Goal: Task Accomplishment & Management: Complete application form

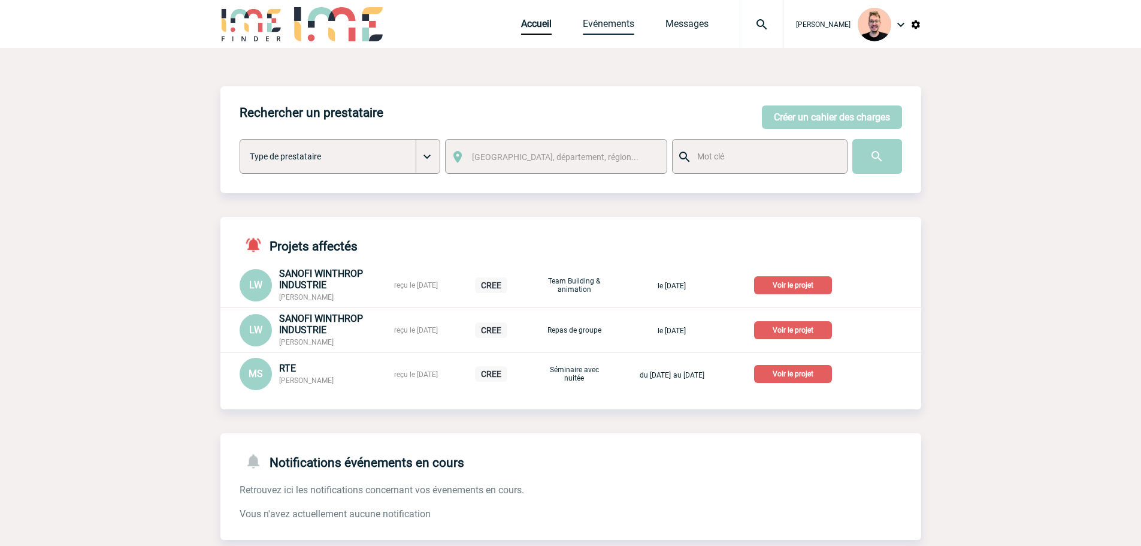
click at [591, 25] on link "Evénements" at bounding box center [609, 26] width 52 height 17
click at [665, 24] on link "Messages" at bounding box center [686, 26] width 43 height 17
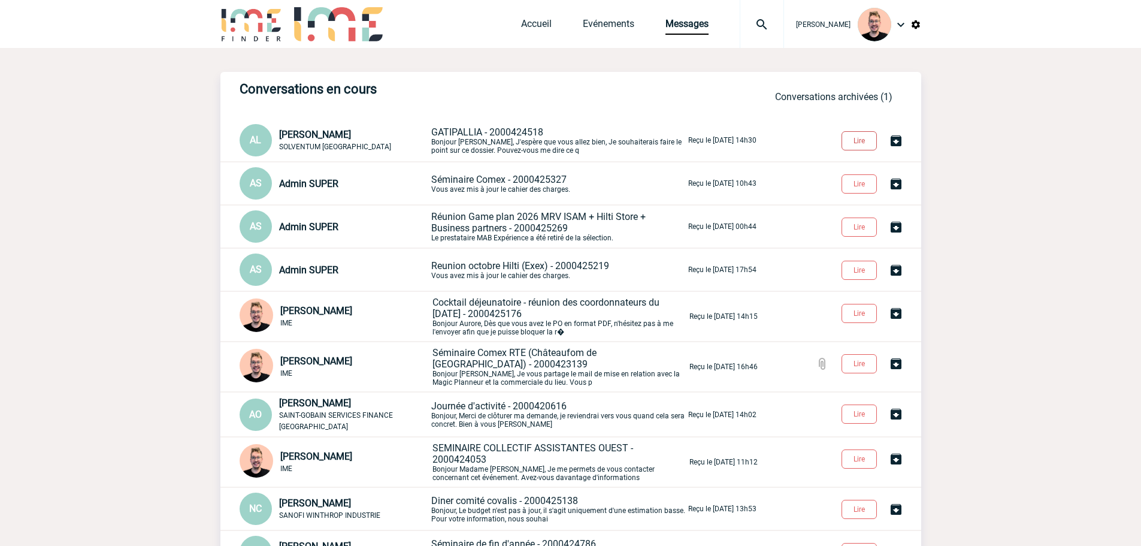
click at [856, 135] on button "Lire" at bounding box center [858, 140] width 35 height 19
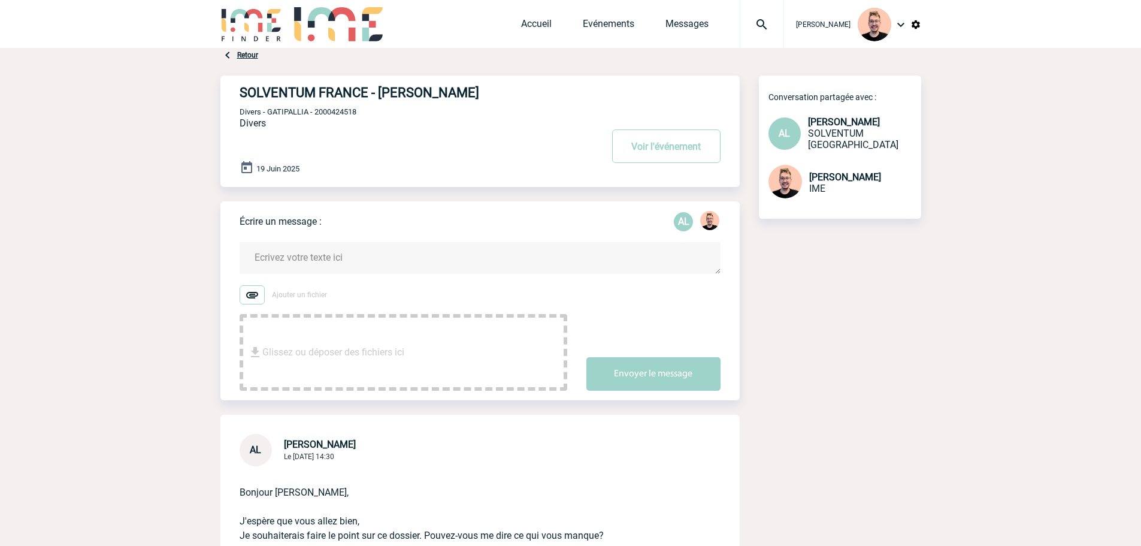
click at [292, 264] on textarea at bounding box center [480, 258] width 481 height 32
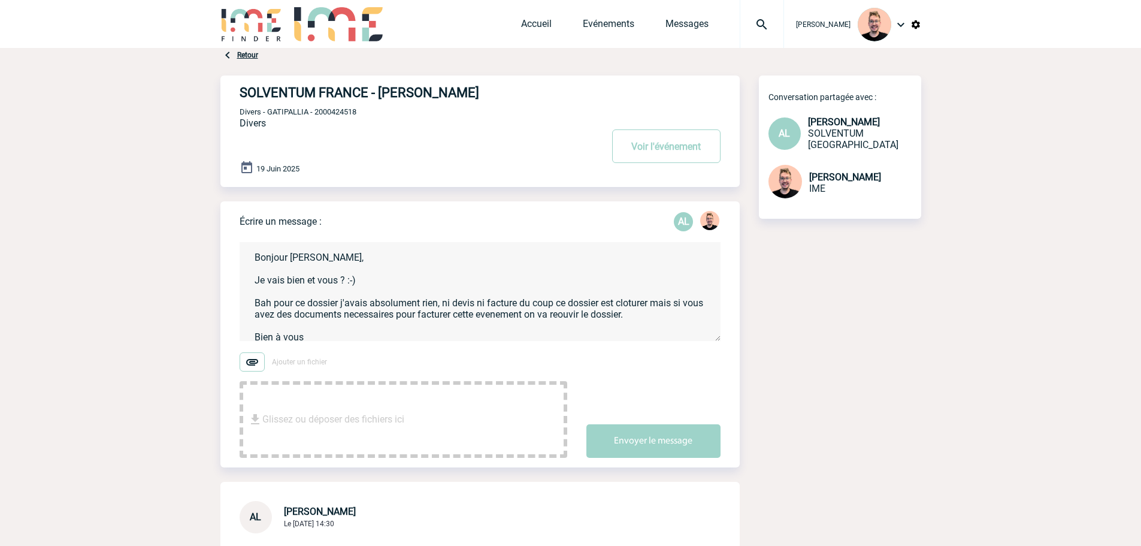
drag, startPoint x: 309, startPoint y: 336, endPoint x: 241, endPoint y: 241, distance: 116.8
click at [241, 241] on form "Bonjour Adeline, Je vais bien et vous ? :-) Bah pour ce dossier j'avais absolum…" at bounding box center [490, 342] width 500 height 231
paste textarea "’espère que vous allez bien :-) Pour ce dossier, je n’avais absolument rien reç…"
type textarea "Bonjour Adeline, J’espère que vous allez bien :-) Pour ce dossier, je n’avais a…"
click at [638, 446] on button "Envoyer le message" at bounding box center [653, 441] width 134 height 34
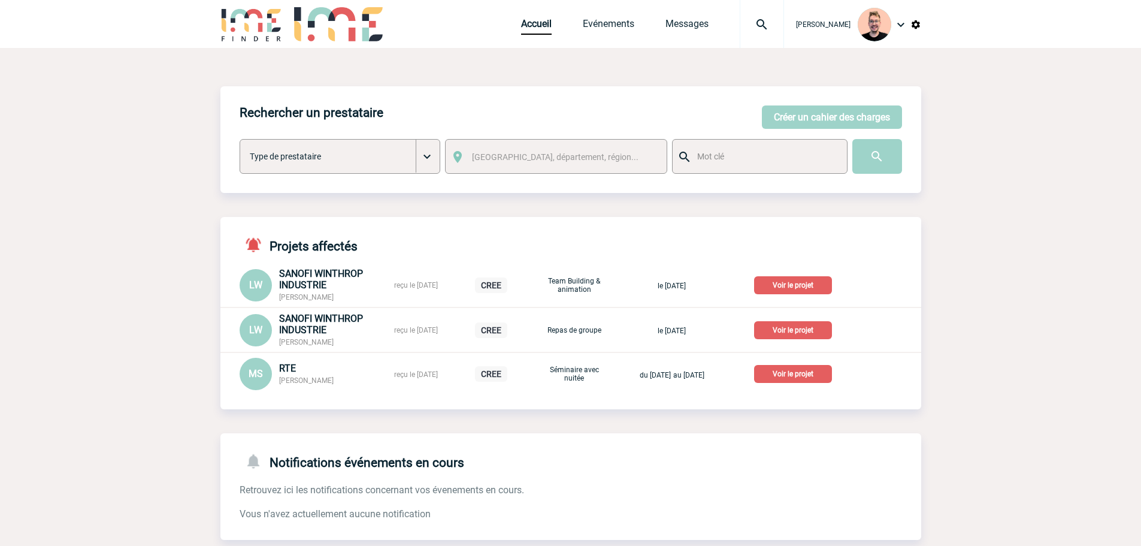
click at [740, 18] on img at bounding box center [761, 24] width 43 height 14
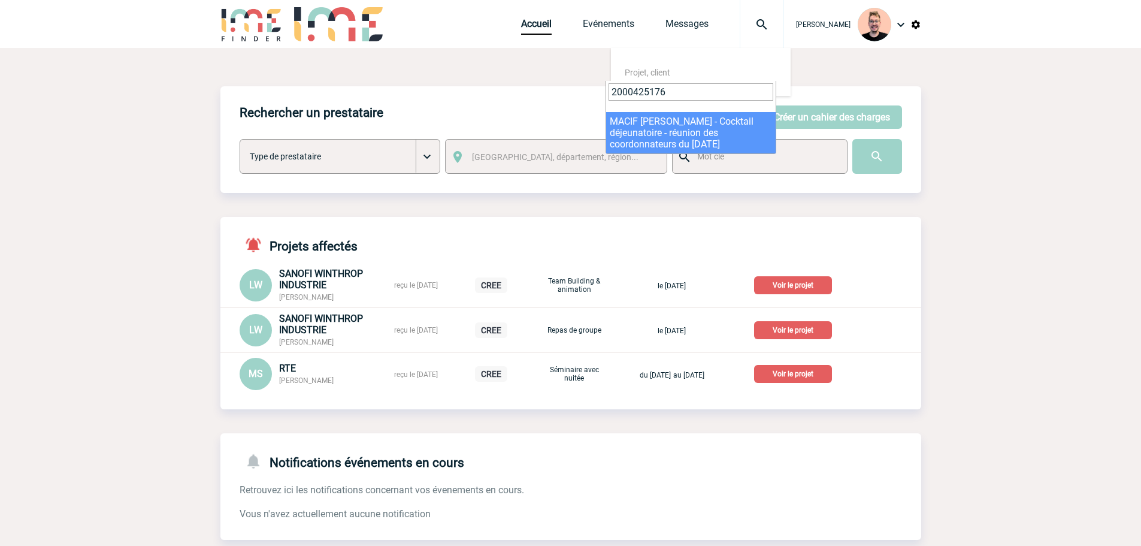
type input "2000425176"
select select "24677"
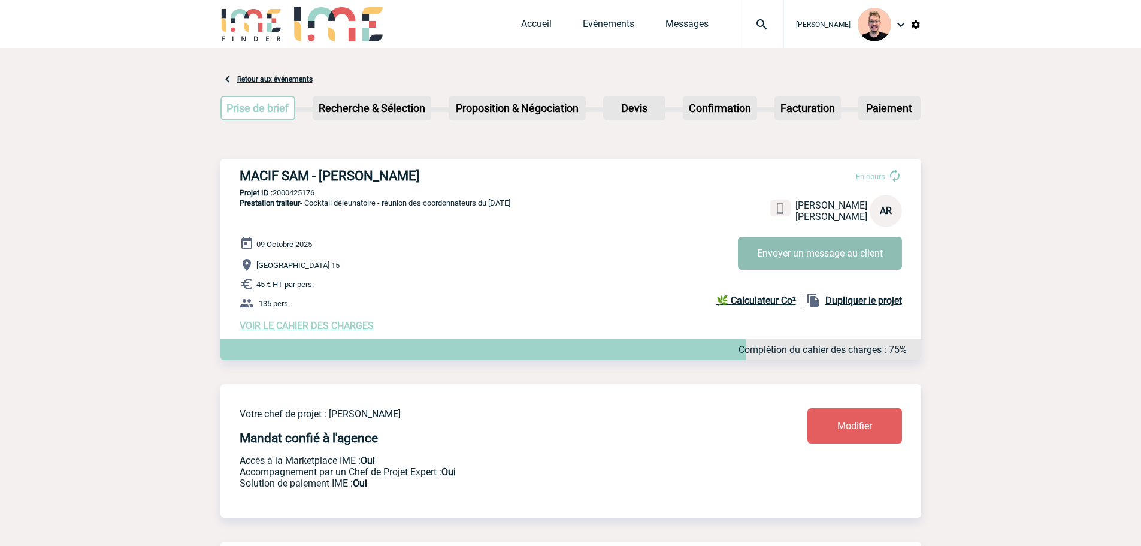
click at [758, 260] on button "Envoyer un message au client" at bounding box center [820, 253] width 164 height 33
click at [297, 326] on span "VOIR LE CAHIER DES CHARGES" at bounding box center [307, 325] width 134 height 11
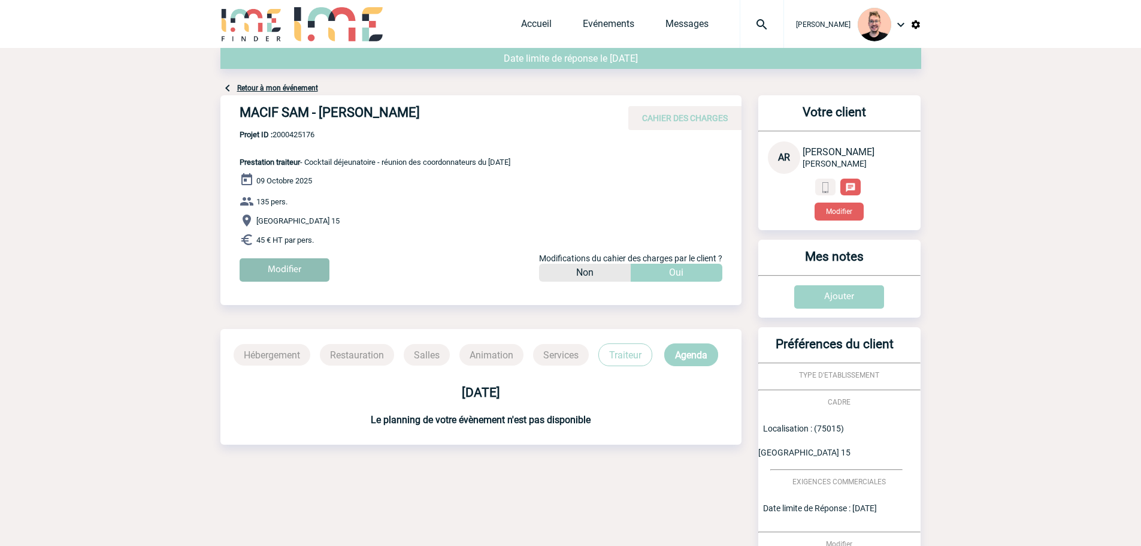
click at [298, 260] on input "Modifier" at bounding box center [285, 269] width 90 height 23
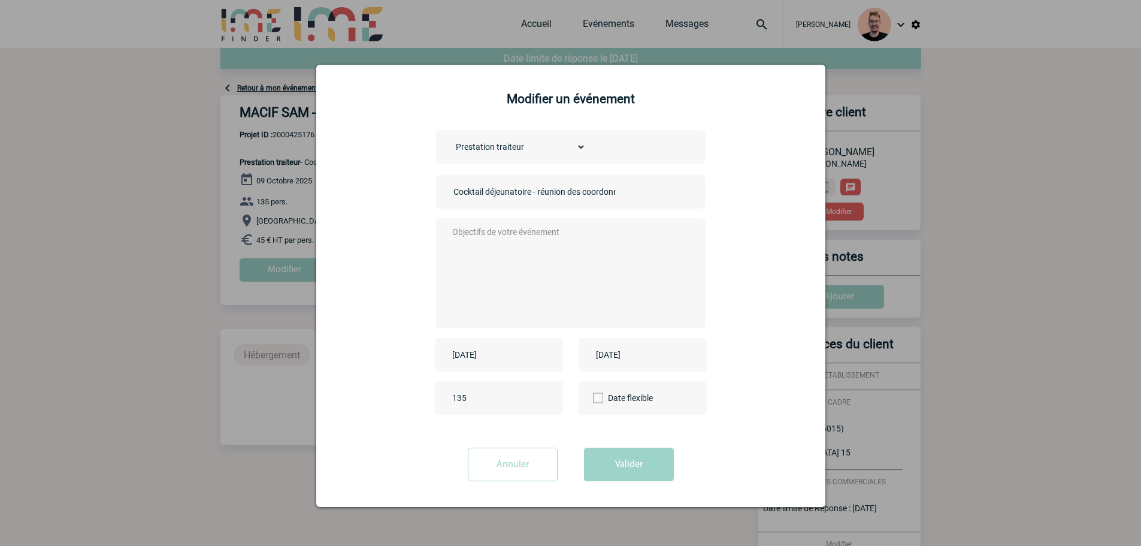
scroll to position [2, 0]
click at [508, 463] on input "Annuler" at bounding box center [513, 463] width 90 height 34
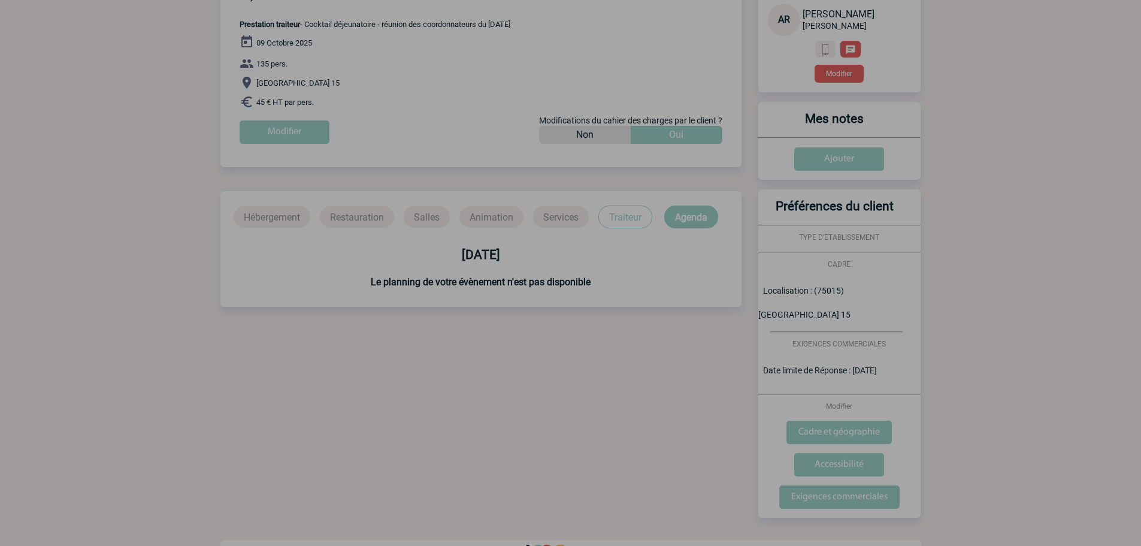
scroll to position [143, 0]
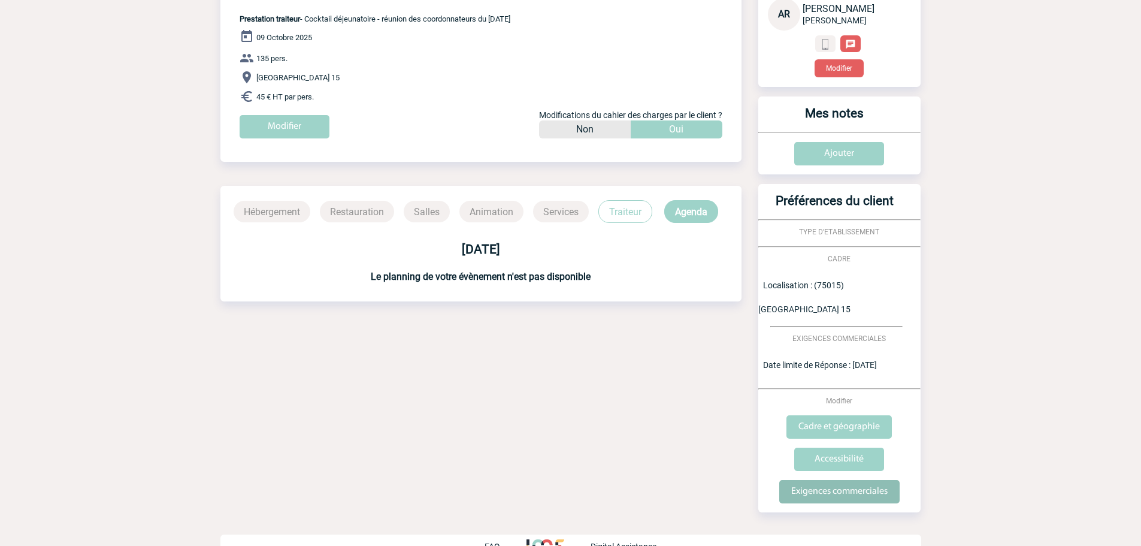
click at [841, 480] on input "Exigences commerciales" at bounding box center [839, 491] width 120 height 23
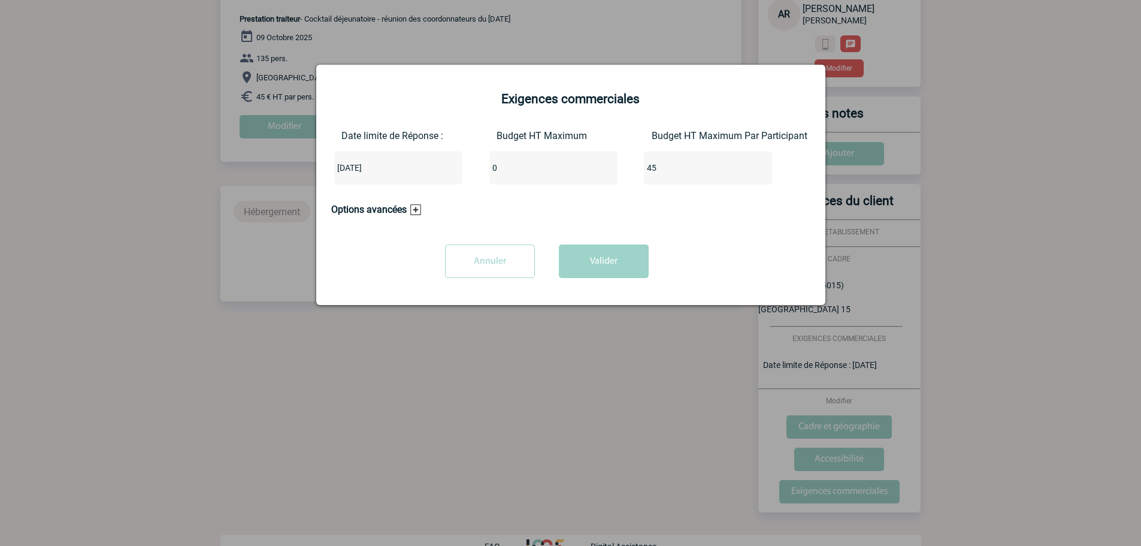
drag, startPoint x: 674, startPoint y: 169, endPoint x: 539, endPoint y: 175, distance: 135.5
click at [539, 175] on div "Date limite de Réponse : 2025-08-21 Budget HT Maximum 0 Budget HT Maximum Par P…" at bounding box center [570, 162] width 479 height 64
drag, startPoint x: 524, startPoint y: 161, endPoint x: 449, endPoint y: 178, distance: 77.3
click at [449, 178] on div "Date limite de Réponse : 2025-08-21 Budget HT Maximum 0 Budget HT Maximum Par P…" at bounding box center [570, 162] width 479 height 64
type input "6300"
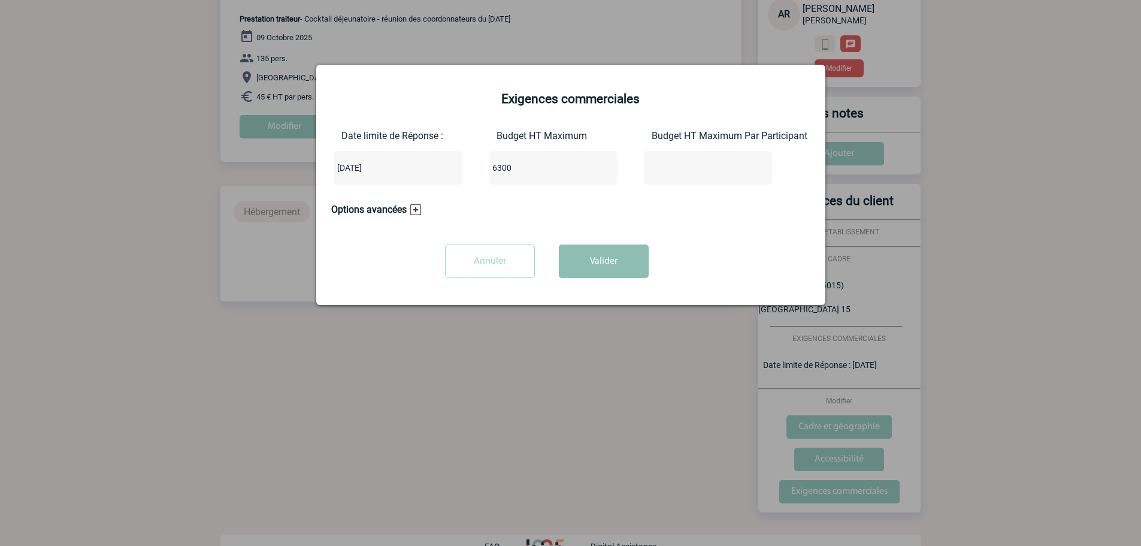
click at [621, 265] on button "Valider" at bounding box center [604, 261] width 90 height 34
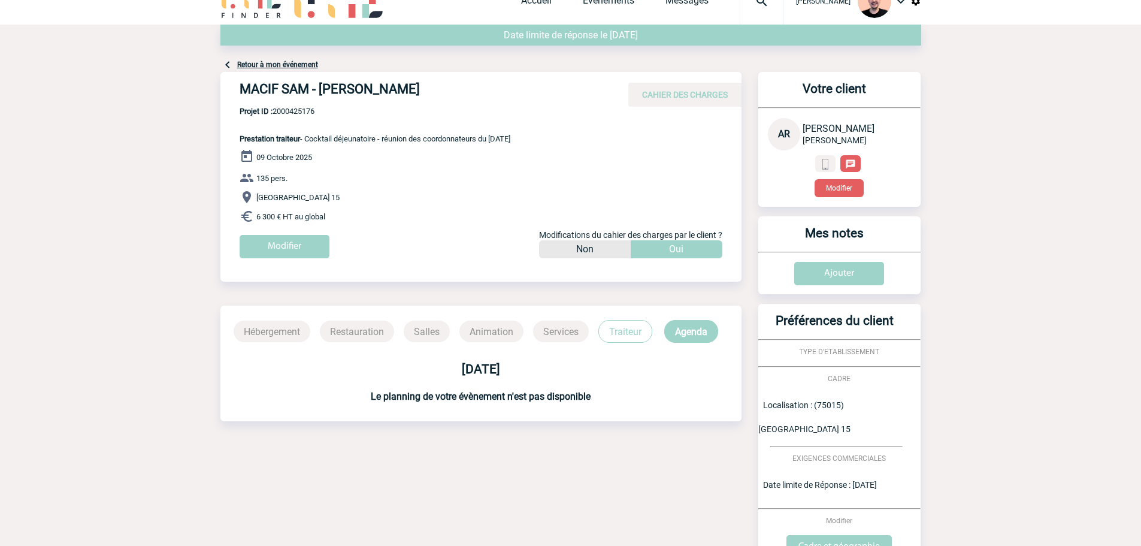
scroll to position [0, 0]
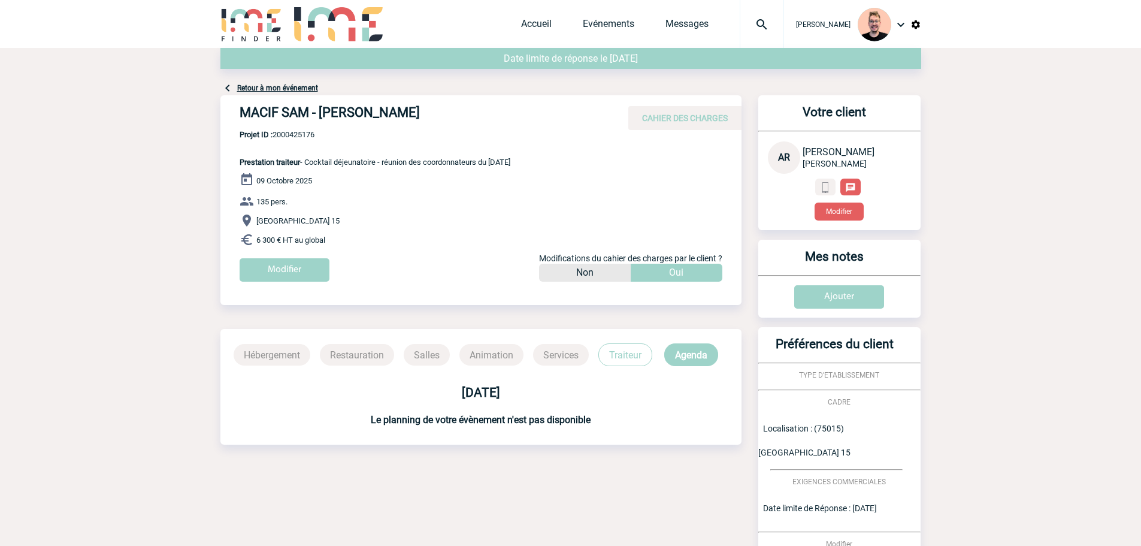
click at [750, 19] on img at bounding box center [761, 24] width 43 height 14
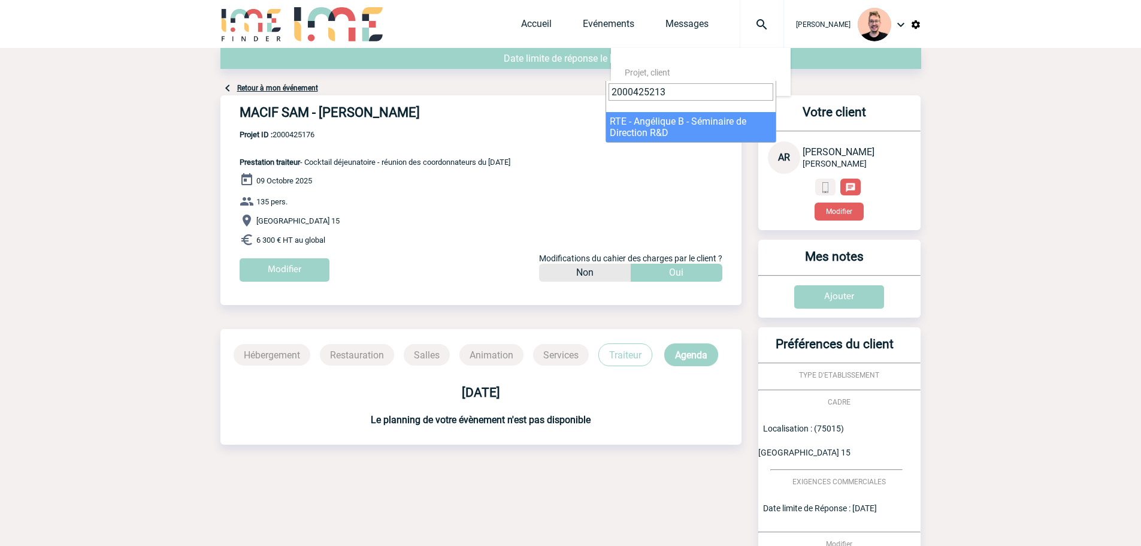
type input "2000425213"
select select "24714"
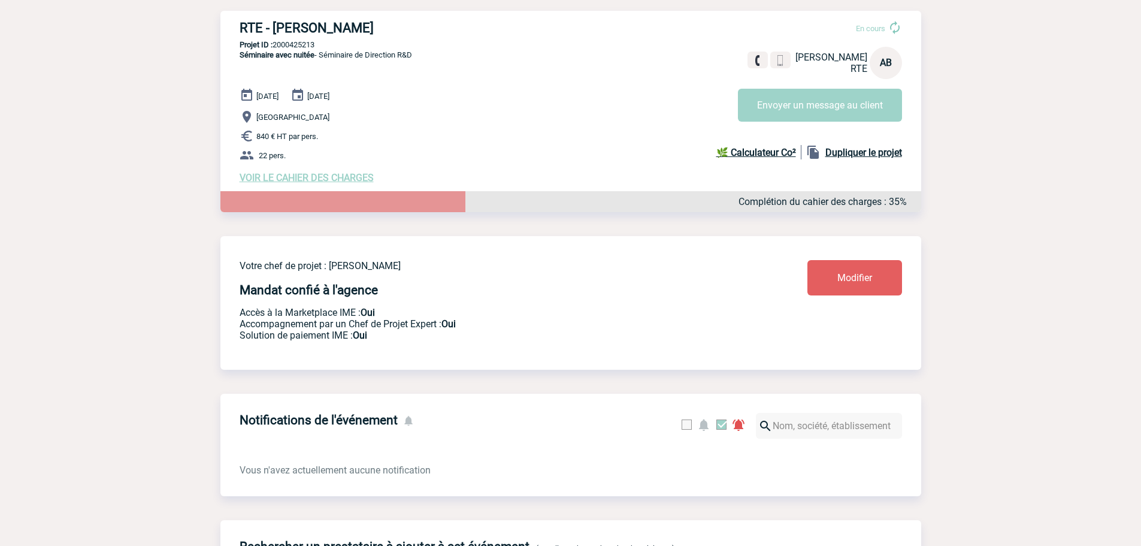
scroll to position [60, 0]
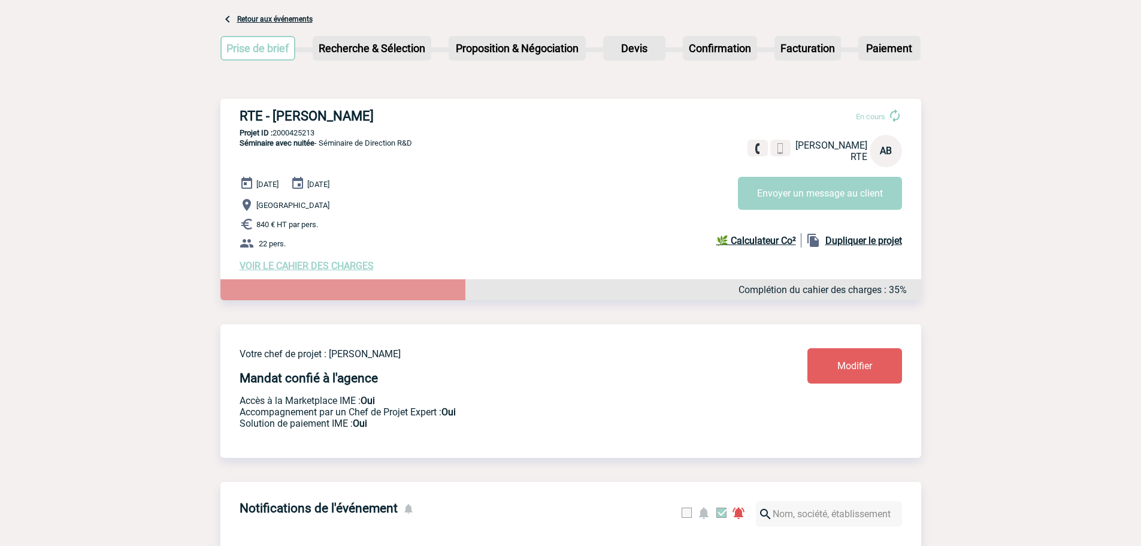
drag, startPoint x: 316, startPoint y: 253, endPoint x: 322, endPoint y: 258, distance: 7.7
click at [318, 250] on p "22 pers." at bounding box center [580, 243] width 681 height 14
click at [325, 266] on span "VOIR LE CAHIER DES CHARGES" at bounding box center [307, 265] width 134 height 11
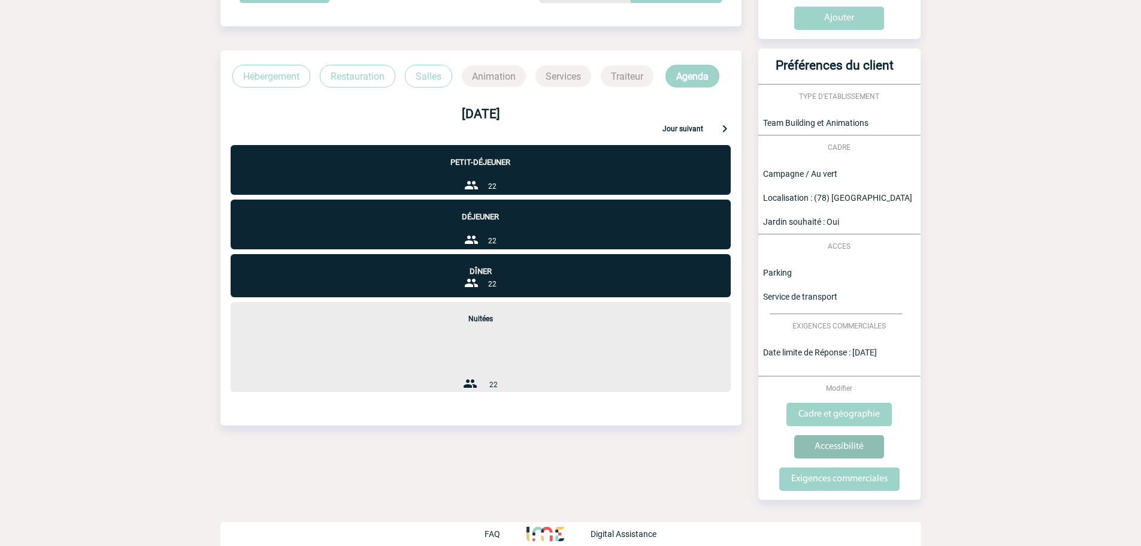
scroll to position [290, 0]
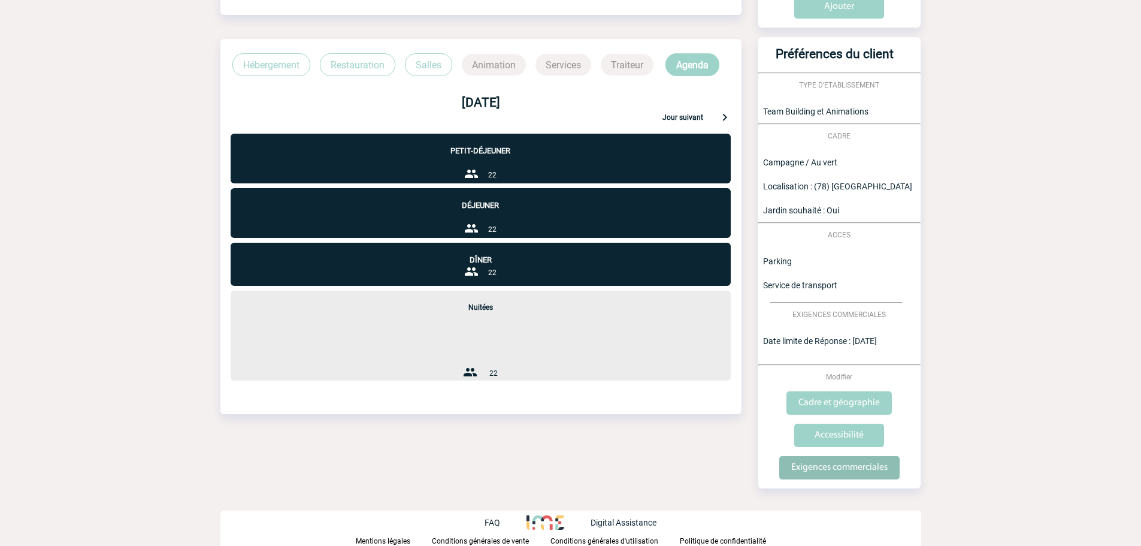
click at [848, 471] on input "Exigences commerciales" at bounding box center [839, 467] width 120 height 23
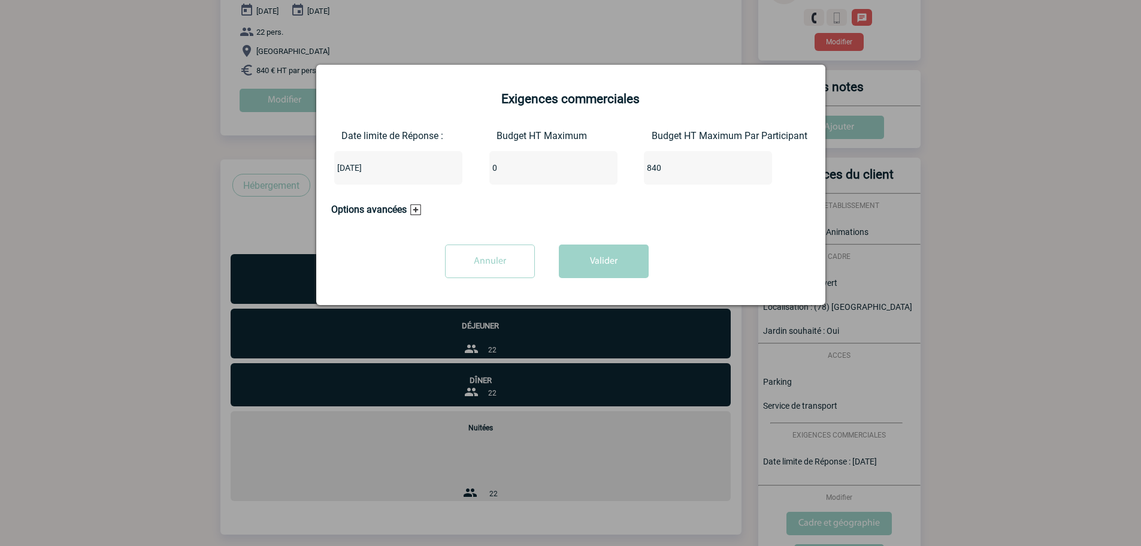
scroll to position [0, 0]
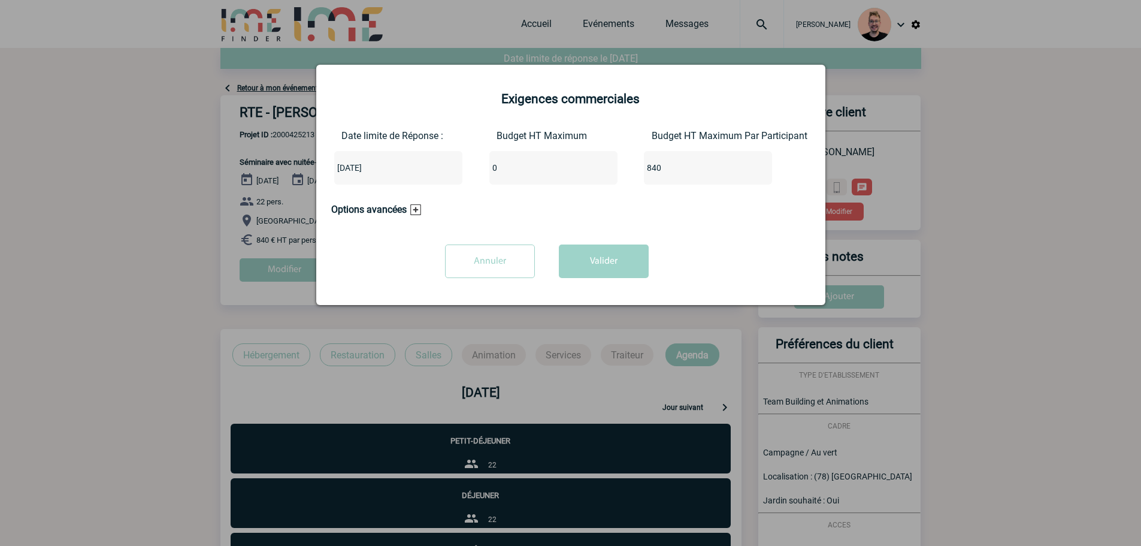
drag, startPoint x: 504, startPoint y: 169, endPoint x: 407, endPoint y: 178, distance: 97.4
click at [407, 178] on div "Date limite de Réponse : [DATE] Budget HT Maximum 0 Budget HT Maximum Par Parti…" at bounding box center [570, 162] width 479 height 64
type input "19000"
drag, startPoint x: 671, startPoint y: 163, endPoint x: 580, endPoint y: 195, distance: 96.8
click at [580, 195] on form "Exigences commerciales Date limite de Réponse : 2025-08-27 Budget HT Maximum 19…" at bounding box center [570, 162] width 479 height 141
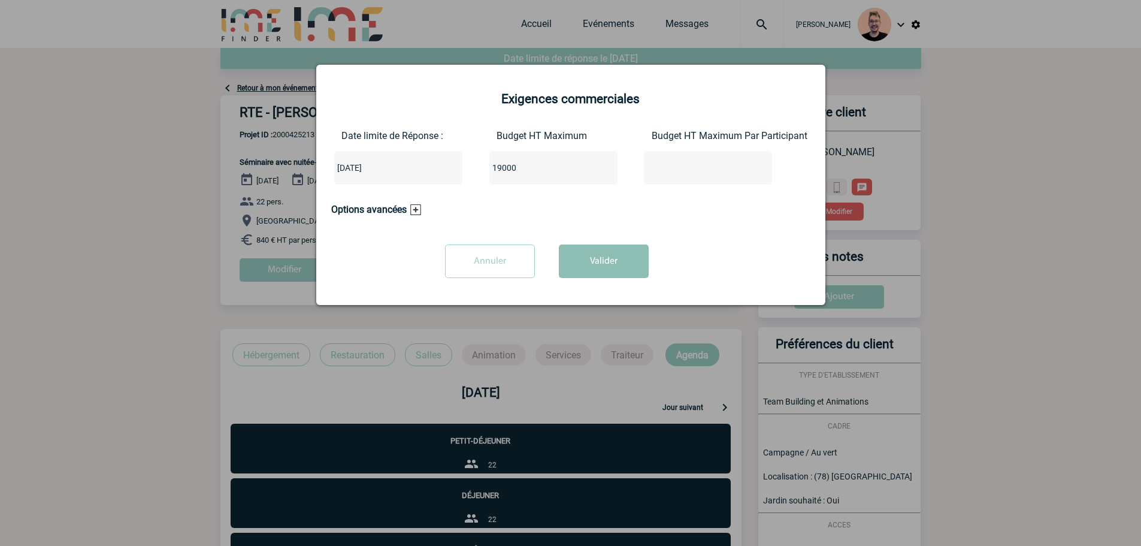
click at [598, 254] on button "Valider" at bounding box center [604, 261] width 90 height 34
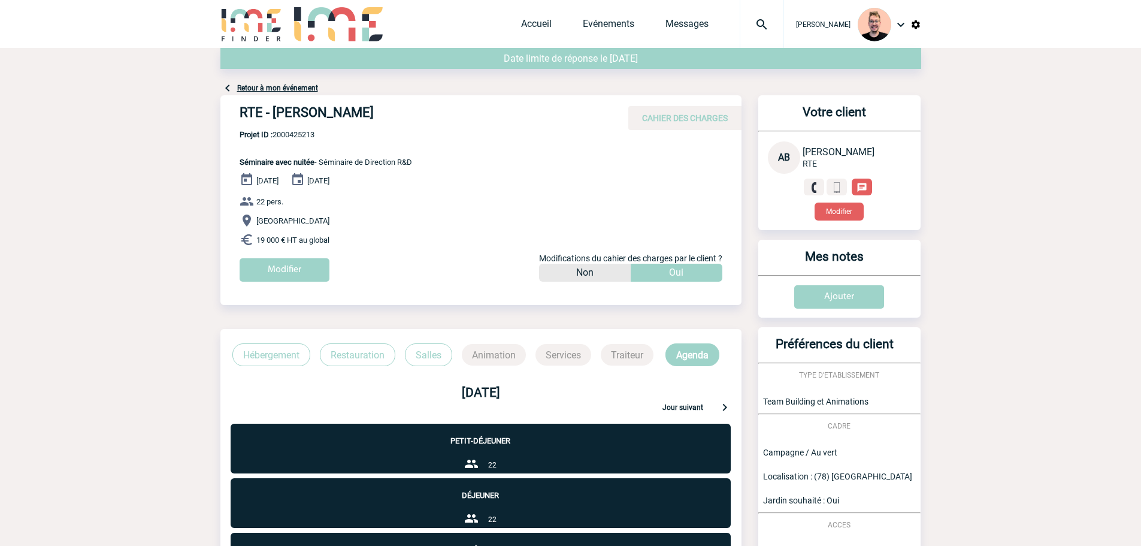
click at [752, 20] on img at bounding box center [761, 24] width 43 height 14
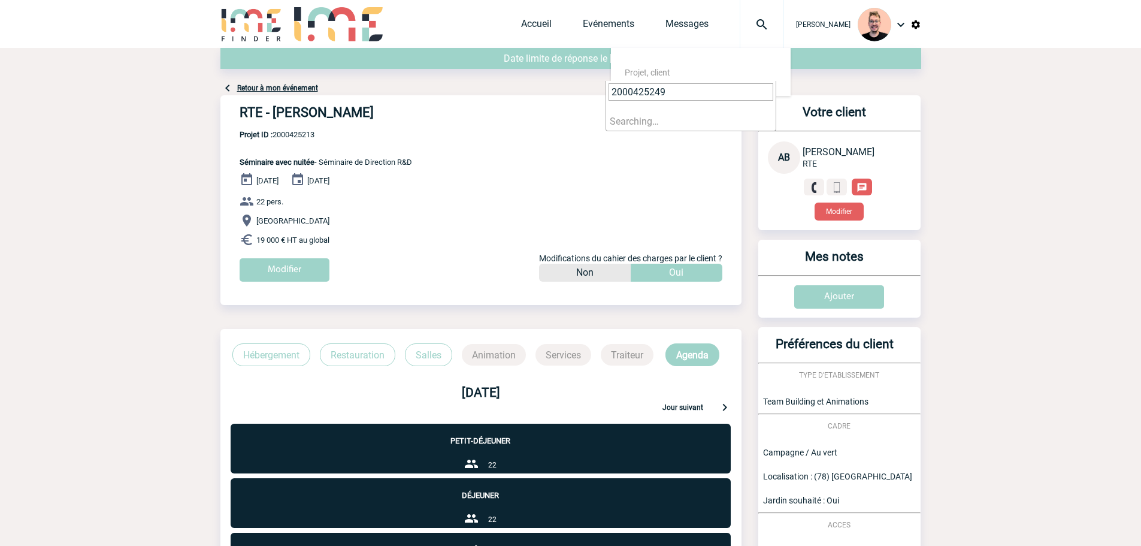
type input "2000425249"
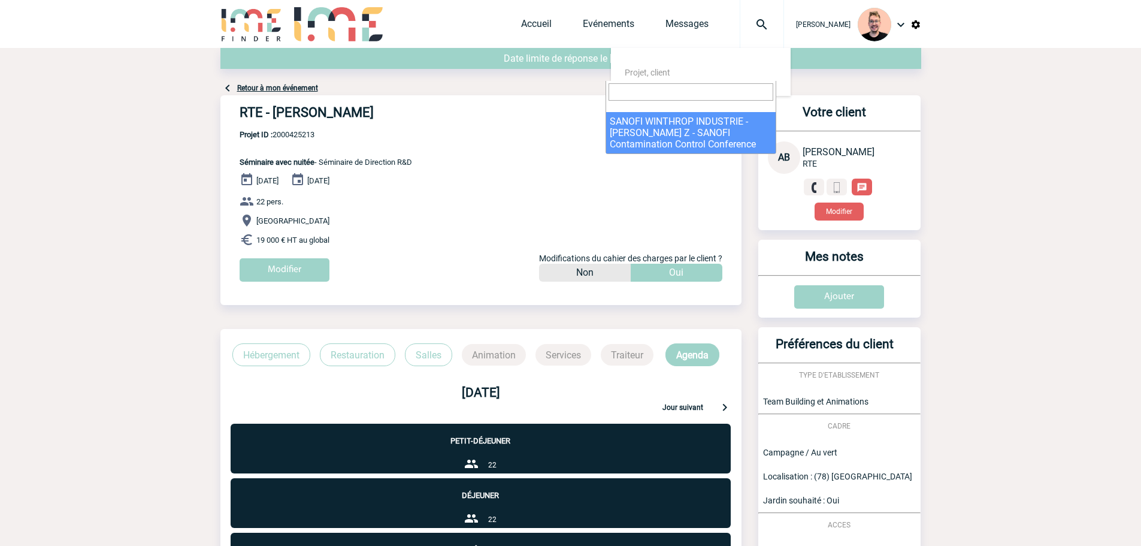
select select "24750"
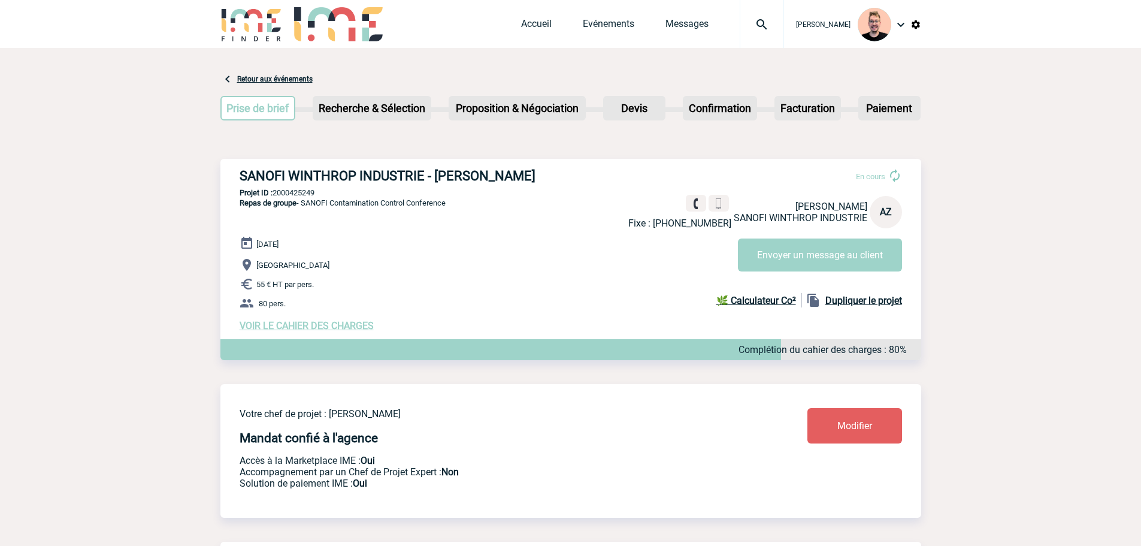
click at [309, 331] on span "VOIR LE CAHIER DES CHARGES" at bounding box center [307, 325] width 134 height 11
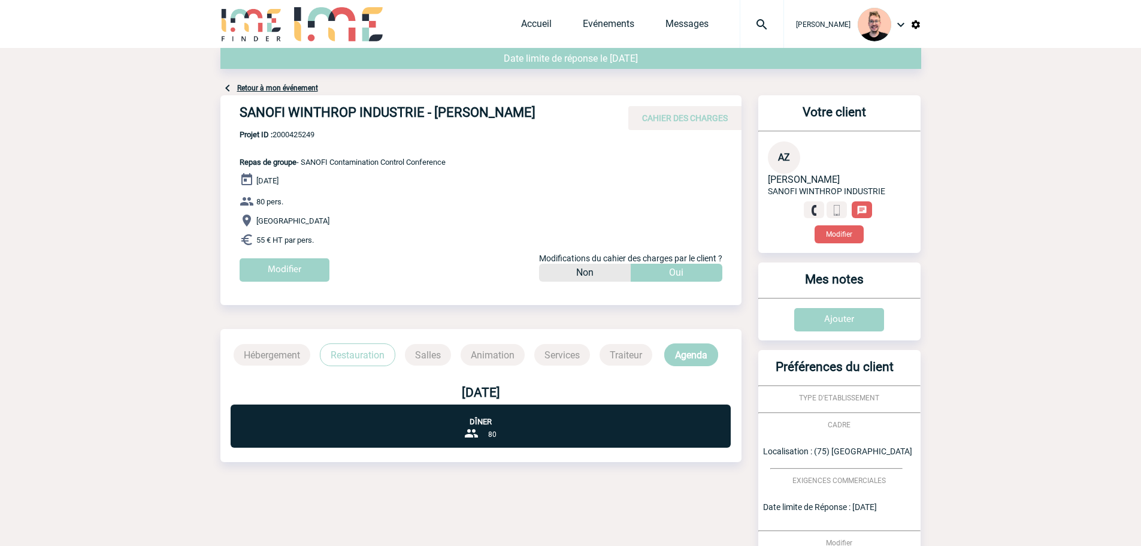
scroll to position [180, 0]
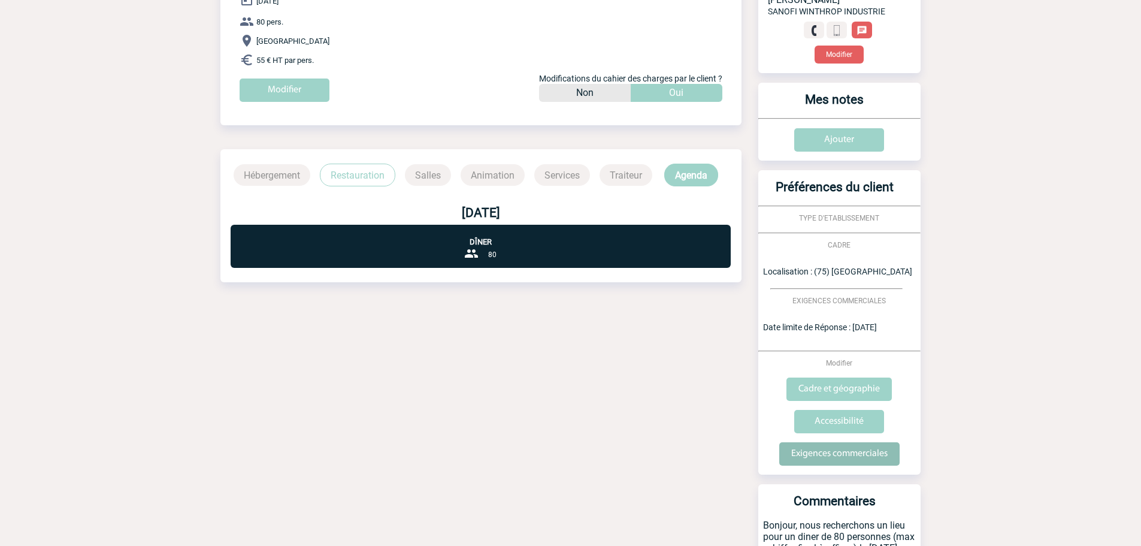
click at [838, 455] on input "Exigences commerciales" at bounding box center [839, 453] width 120 height 23
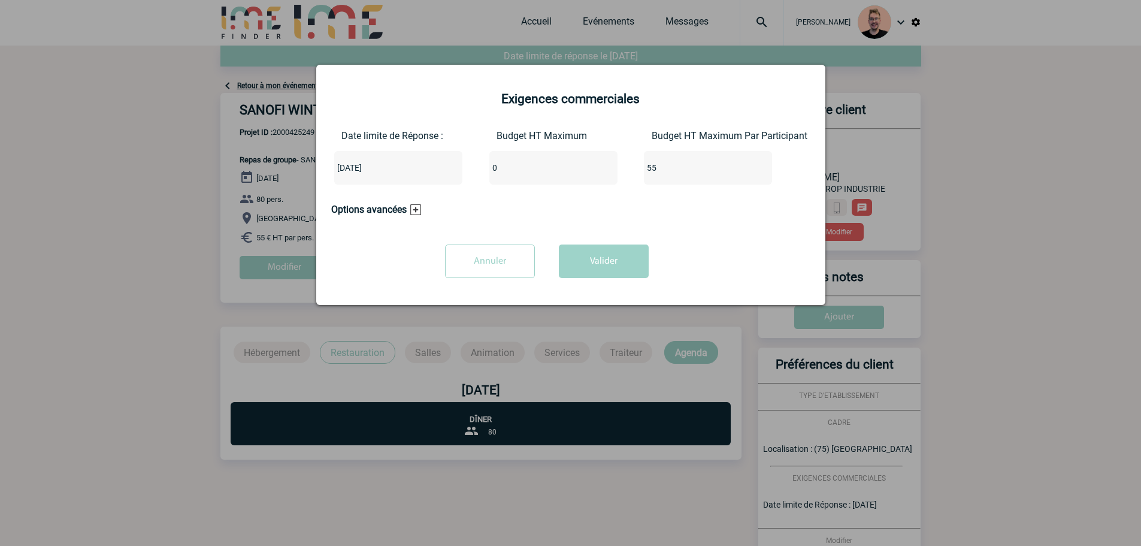
scroll to position [0, 0]
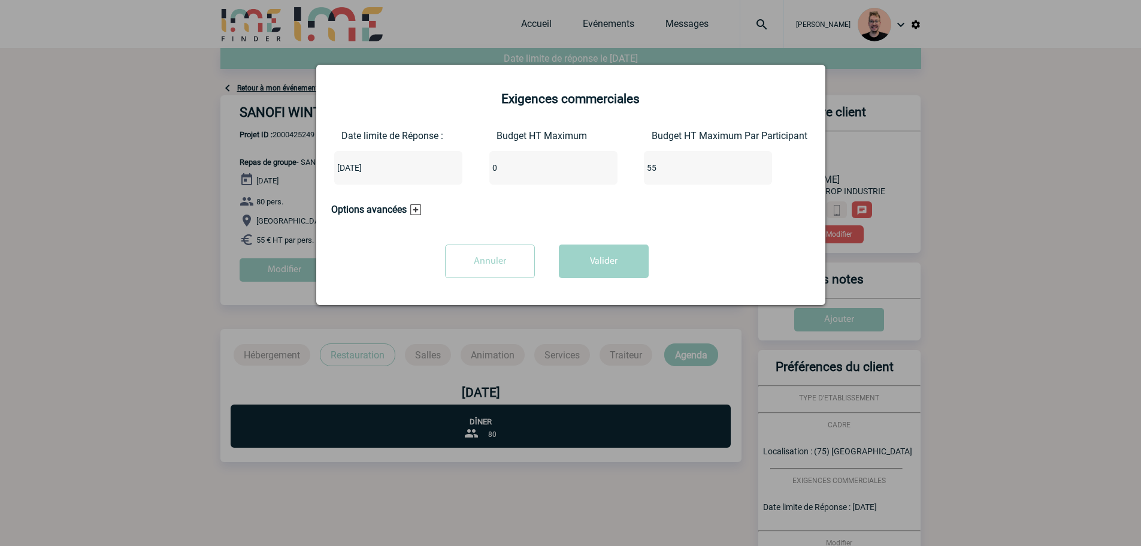
drag, startPoint x: 628, startPoint y: 175, endPoint x: 543, endPoint y: 201, distance: 88.3
click at [543, 201] on form "Exigences commerciales Date limite de Réponse : 2025-08-29 Budget HT Maximum 0 …" at bounding box center [570, 162] width 479 height 141
drag, startPoint x: 468, startPoint y: 172, endPoint x: 451, endPoint y: 183, distance: 20.8
click at [451, 183] on div "Date limite de Réponse : 2025-08-29 Budget HT Maximum 0 Budget HT Maximum Par P…" at bounding box center [570, 162] width 479 height 64
type input "4400"
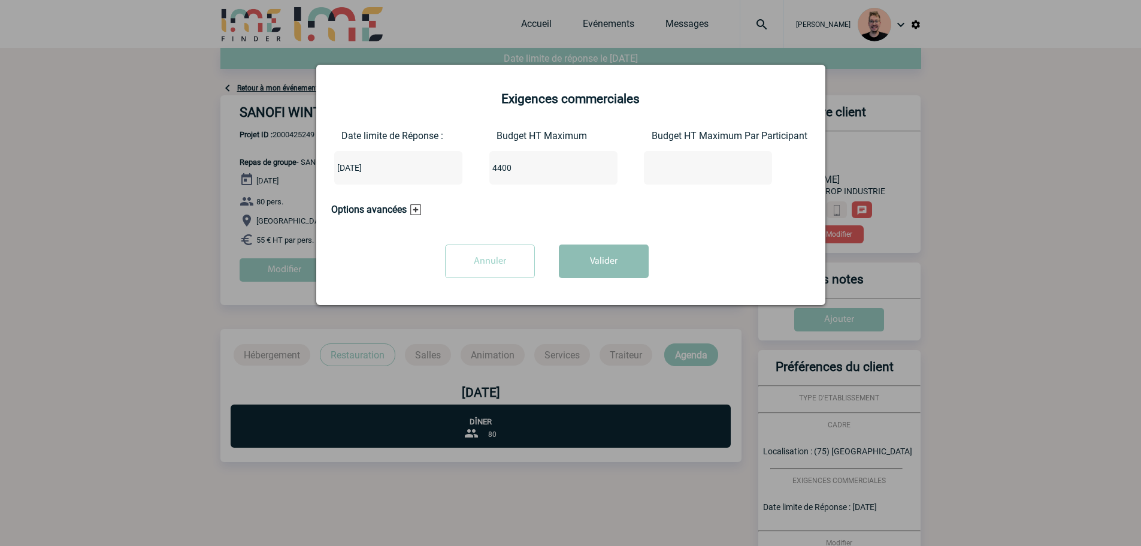
click at [612, 261] on button "Valider" at bounding box center [604, 261] width 90 height 34
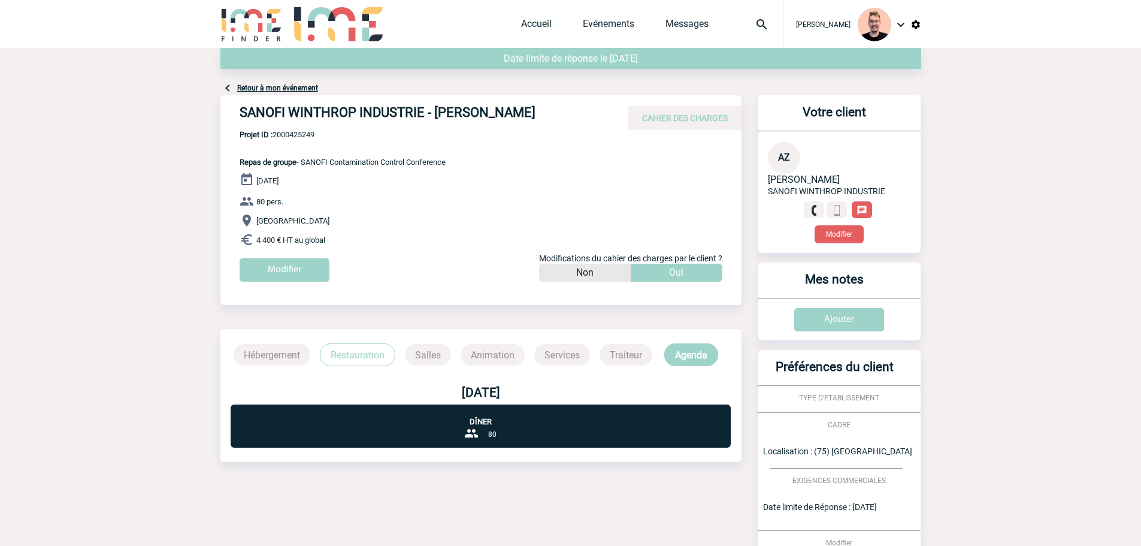
click at [259, 10] on img at bounding box center [251, 24] width 62 height 34
